Goal: Obtain resource: Download file/media

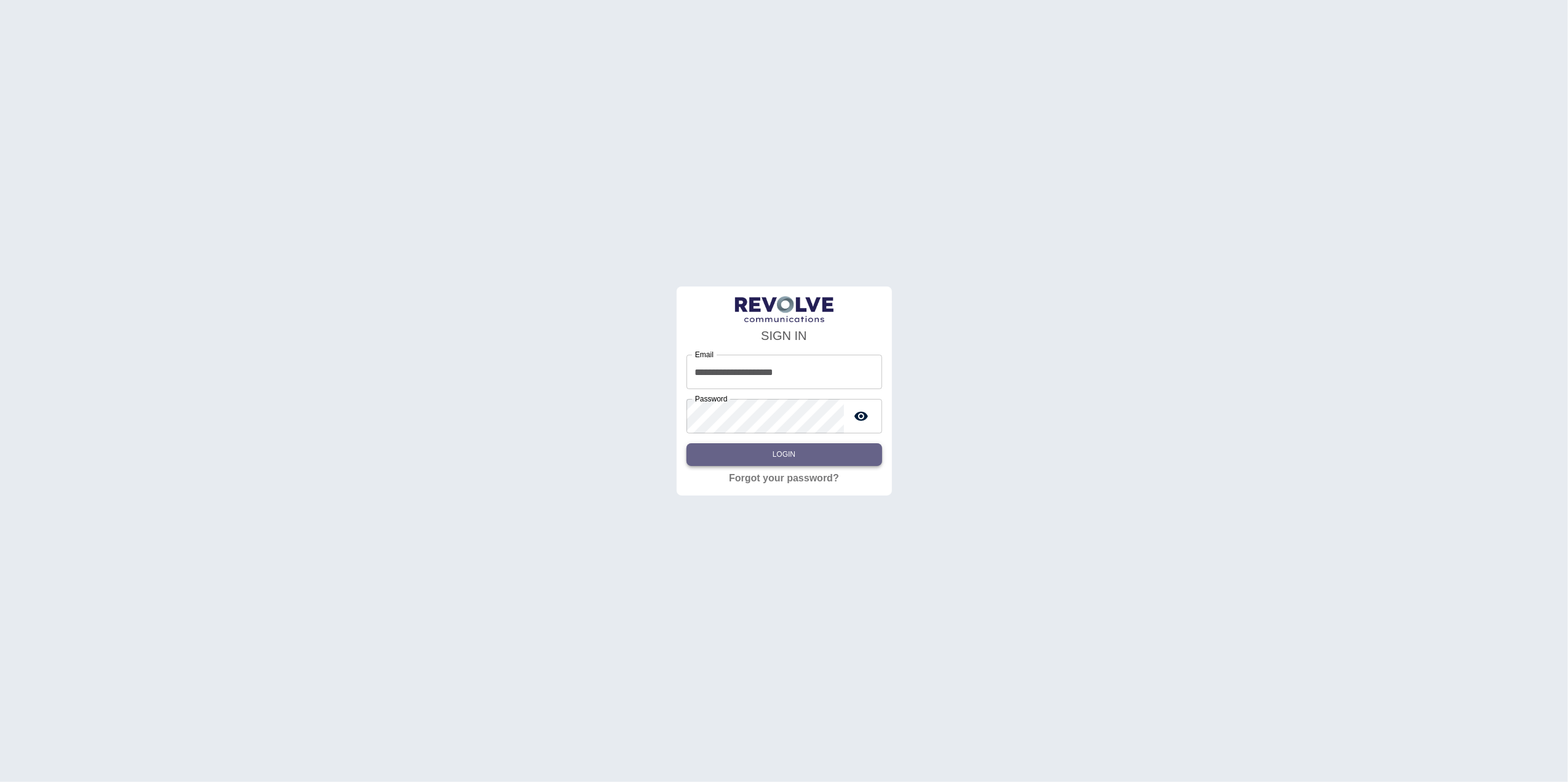
click at [813, 457] on button "Login" at bounding box center [785, 455] width 196 height 23
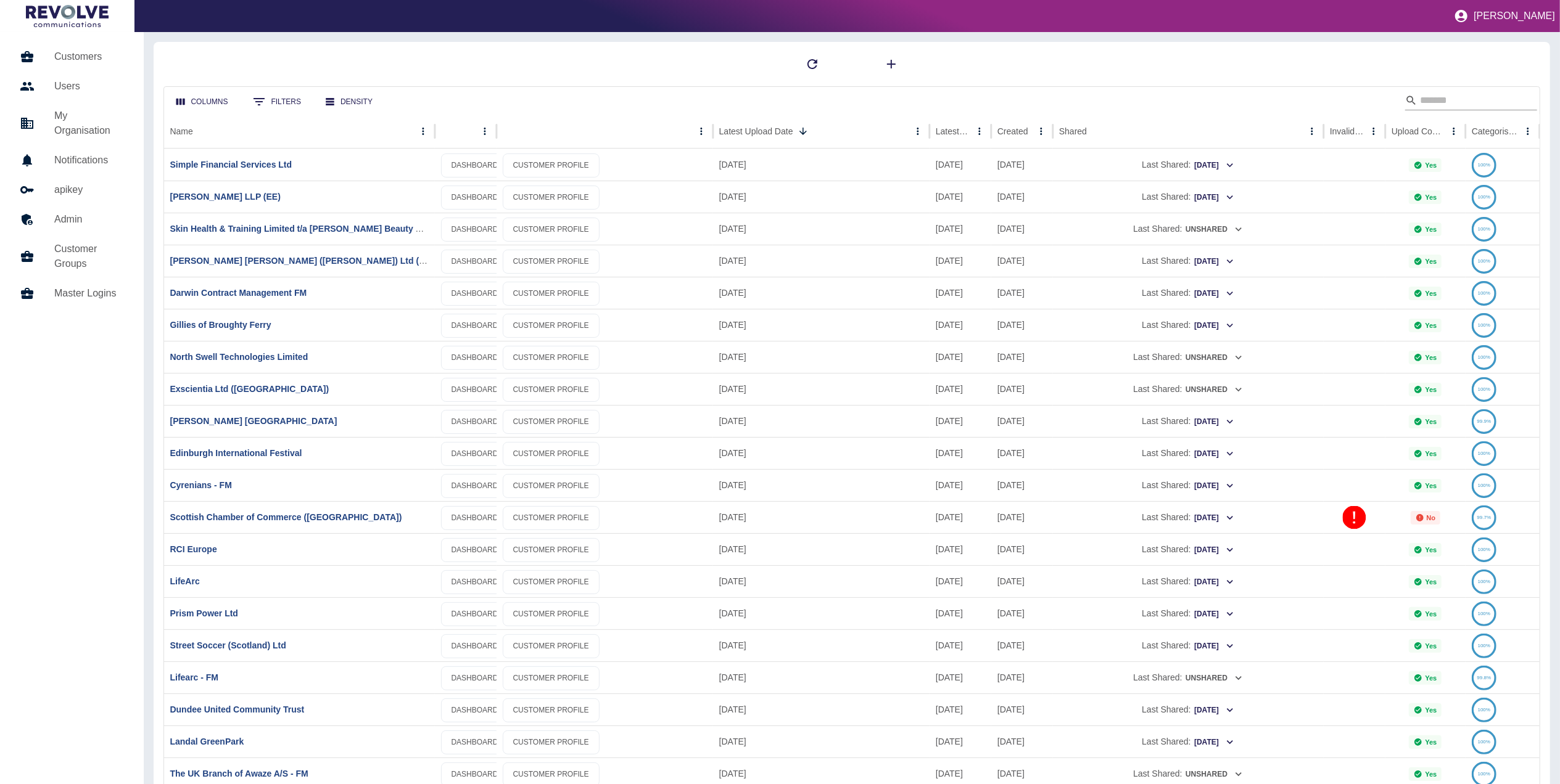
drag, startPoint x: 1458, startPoint y: 88, endPoint x: 1449, endPoint y: 100, distance: 15.0
click at [1046, 100] on div "Columns 0 Filters Density" at bounding box center [852, 100] width 1377 height 27
click at [1046, 100] on input "Search" at bounding box center [1469, 100] width 98 height 19
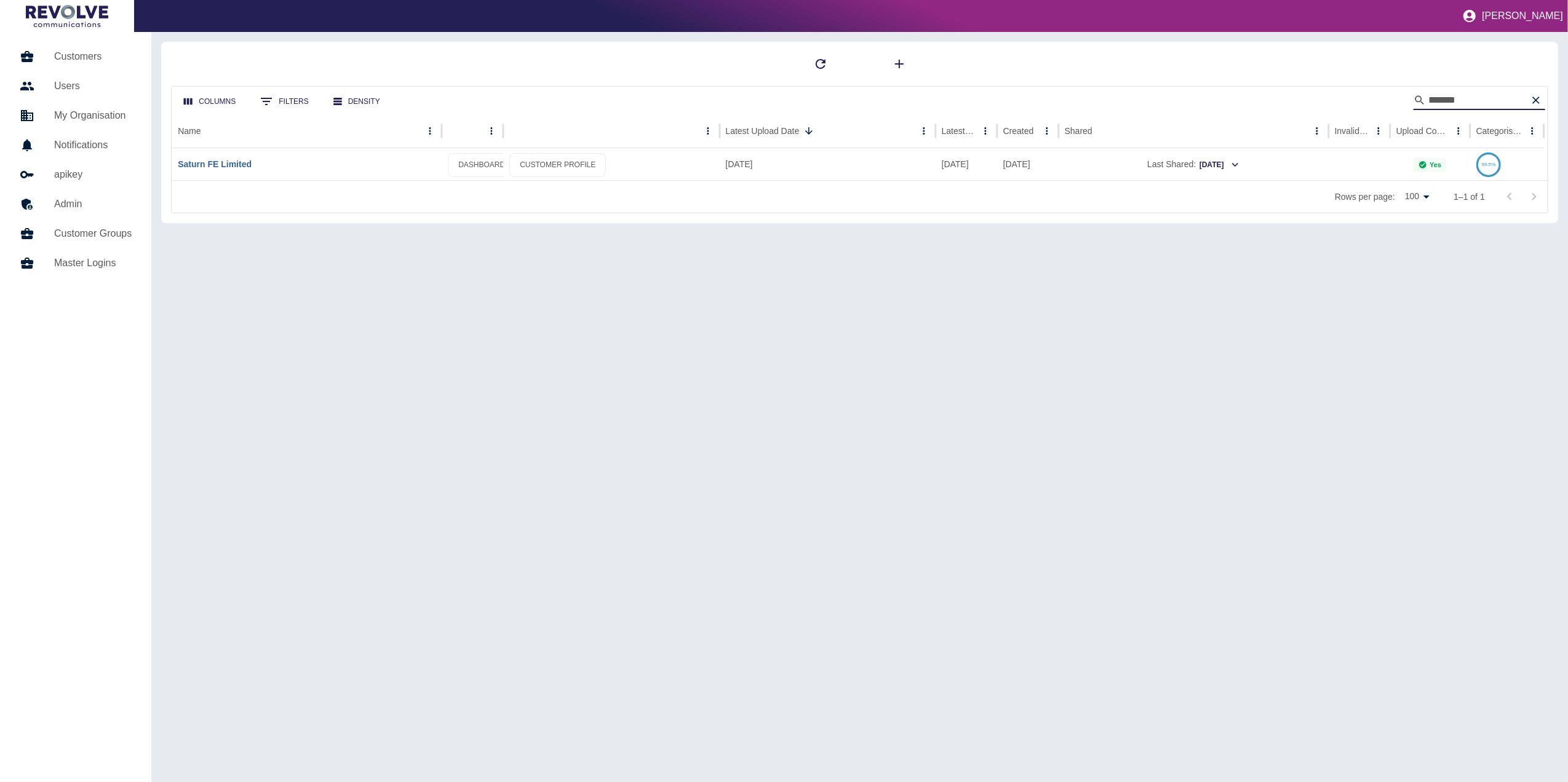
type input "******"
click at [240, 162] on link "Saturn FE Limited" at bounding box center [215, 163] width 74 height 10
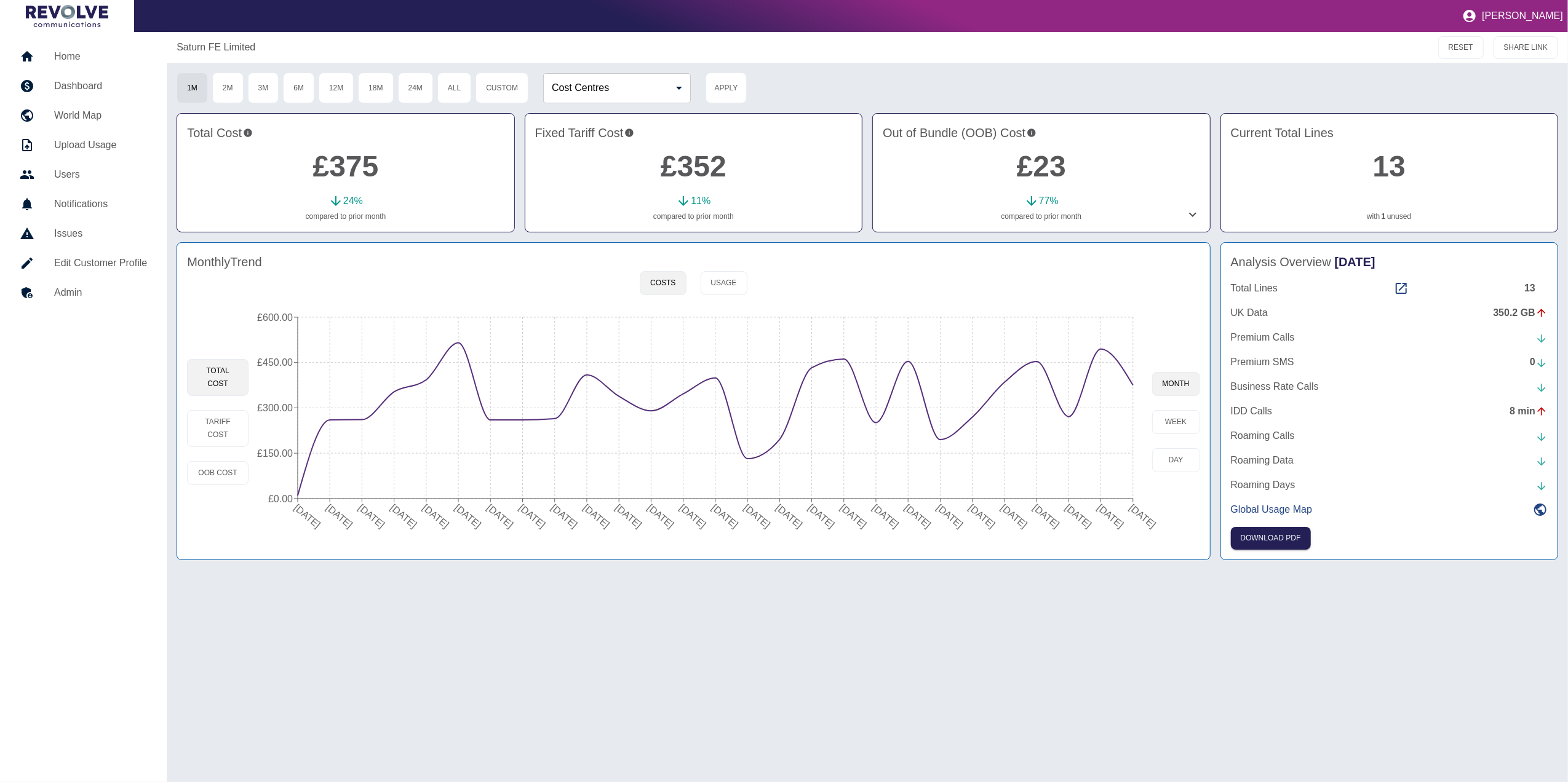
click at [1043, 213] on icon at bounding box center [1193, 214] width 15 height 15
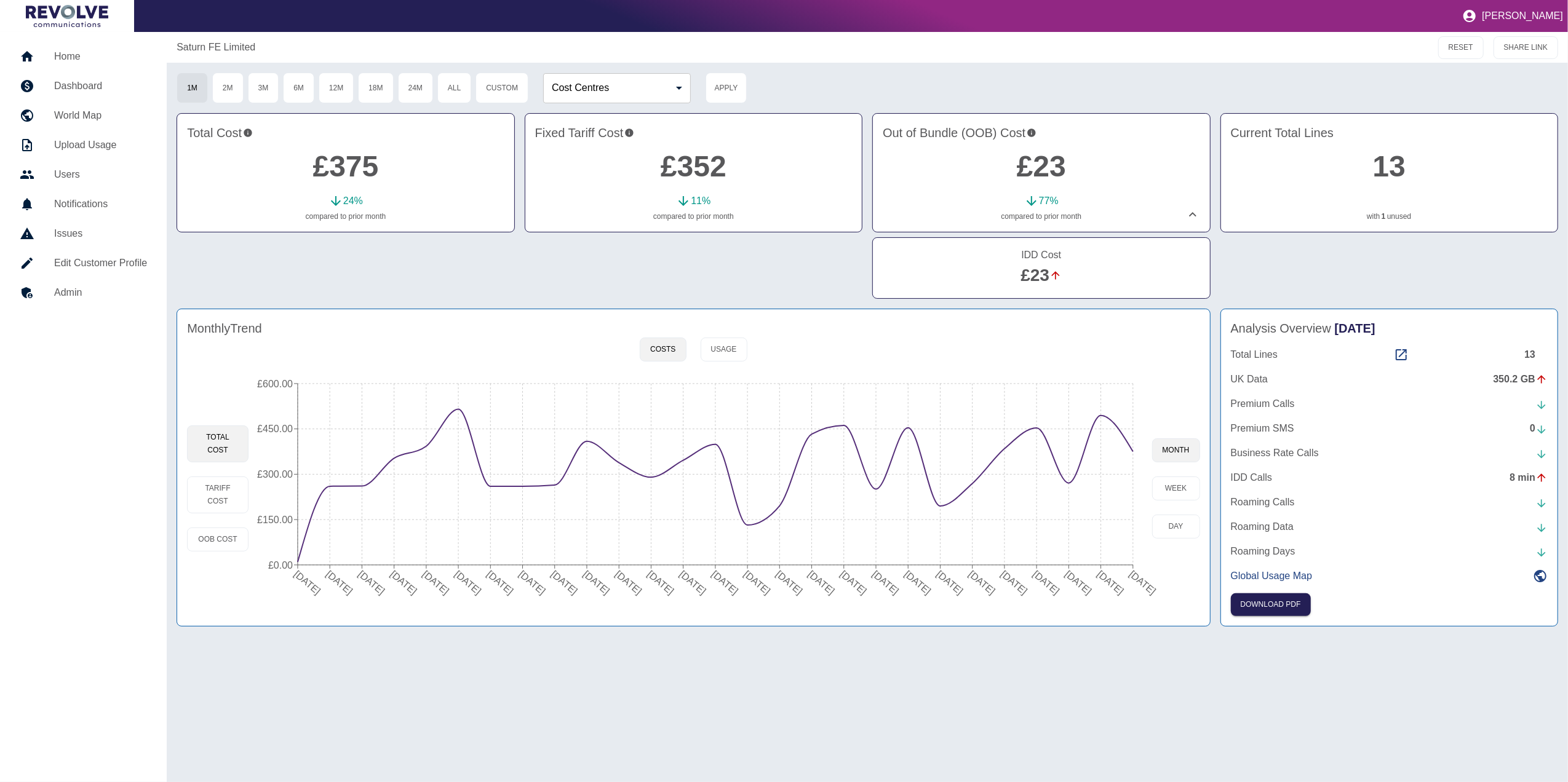
click at [1043, 222] on div "Out of Bundle (OOB) Cost £23 77 % compared to prior month" at bounding box center [1041, 172] width 338 height 119
click at [1043, 212] on icon at bounding box center [1193, 214] width 15 height 15
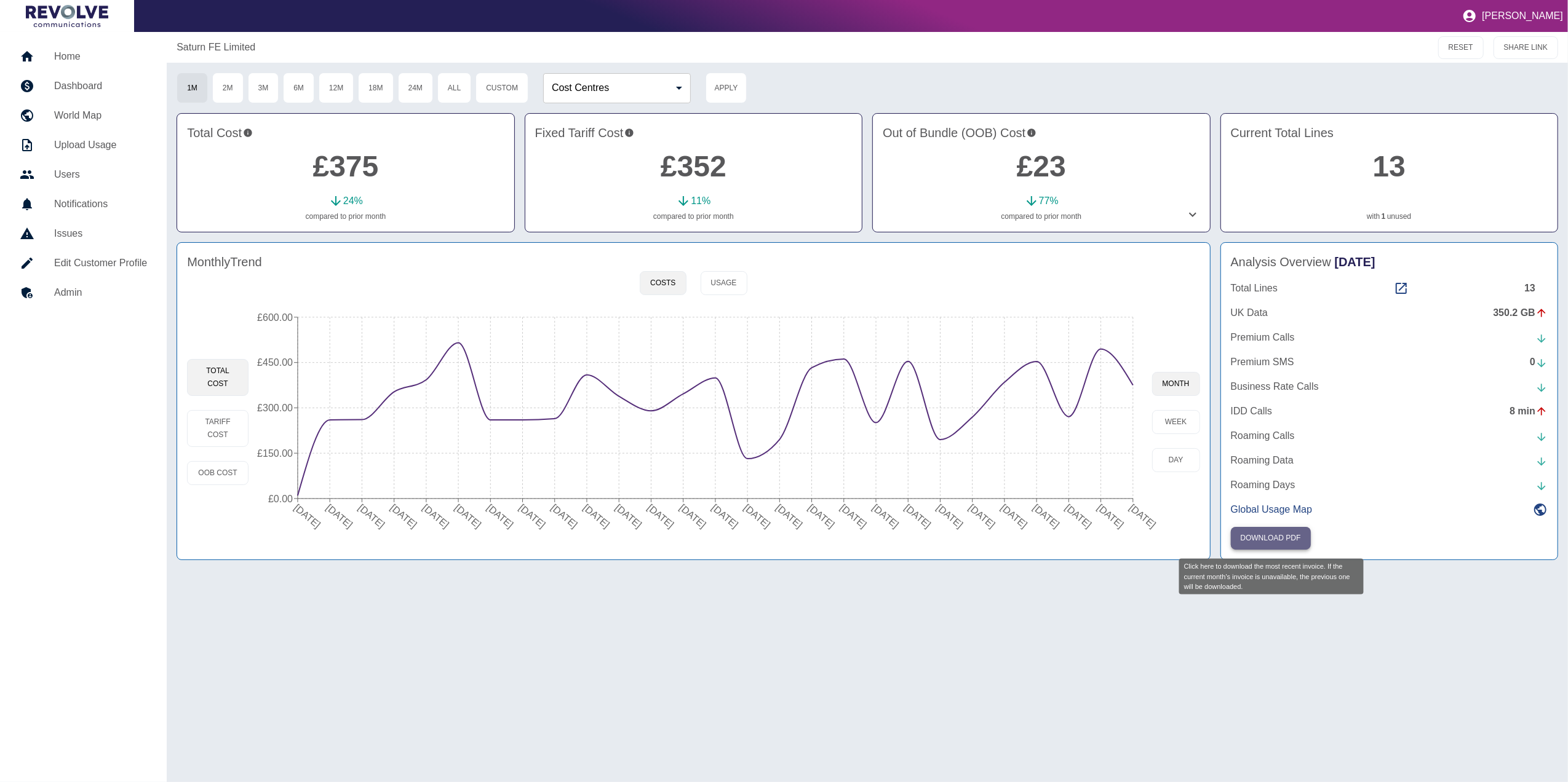
click at [1043, 486] on button "Download PDF" at bounding box center [1270, 538] width 80 height 23
